Goal: Go to known website: Go to known website

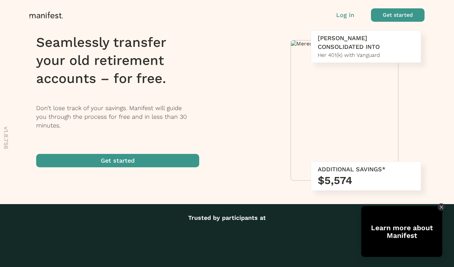
click at [356, 13] on div "Log in Get started" at bounding box center [380, 14] width 88 height 13
click at [343, 17] on p "Log in" at bounding box center [345, 15] width 18 height 9
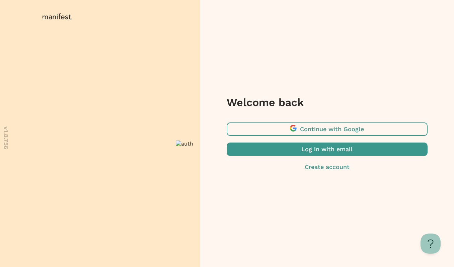
click at [320, 152] on span "button" at bounding box center [327, 149] width 201 height 13
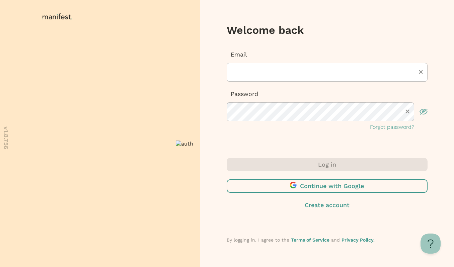
click at [337, 188] on span "button" at bounding box center [327, 186] width 201 height 13
